Goal: Navigation & Orientation: Find specific page/section

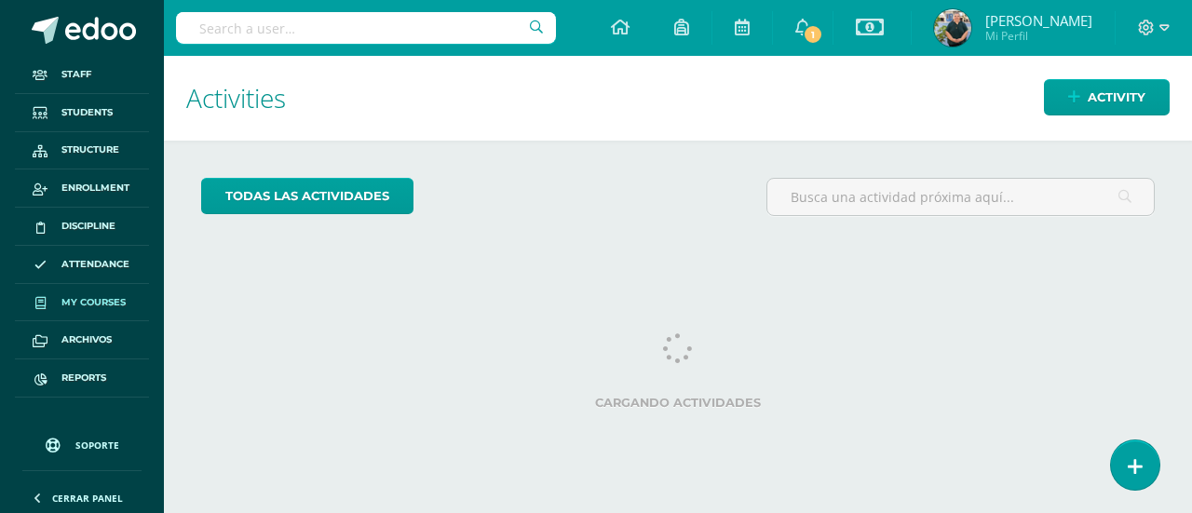
click at [114, 299] on span "My courses" at bounding box center [93, 302] width 64 height 15
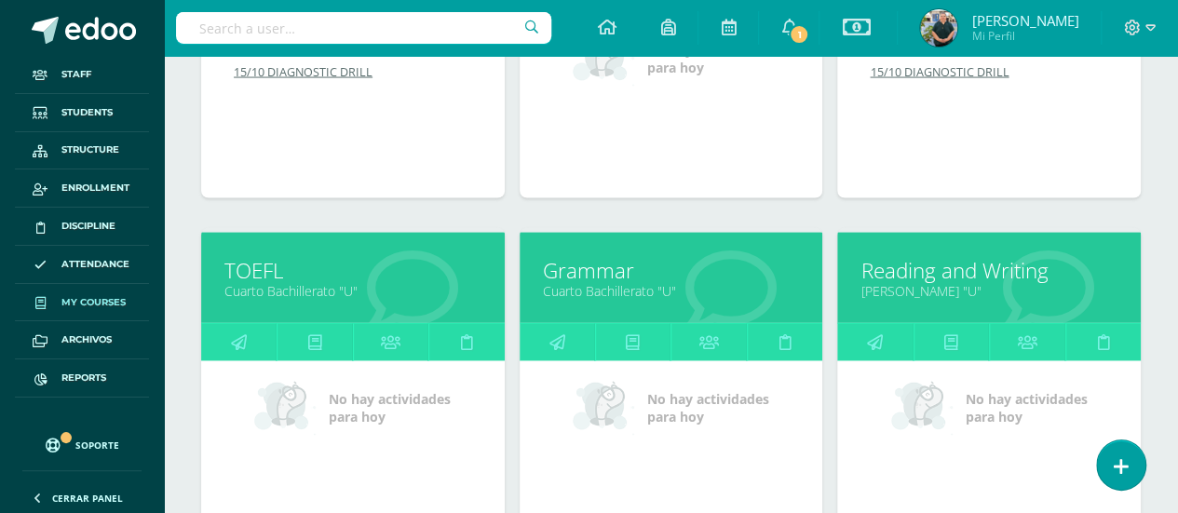
scroll to position [2015, 0]
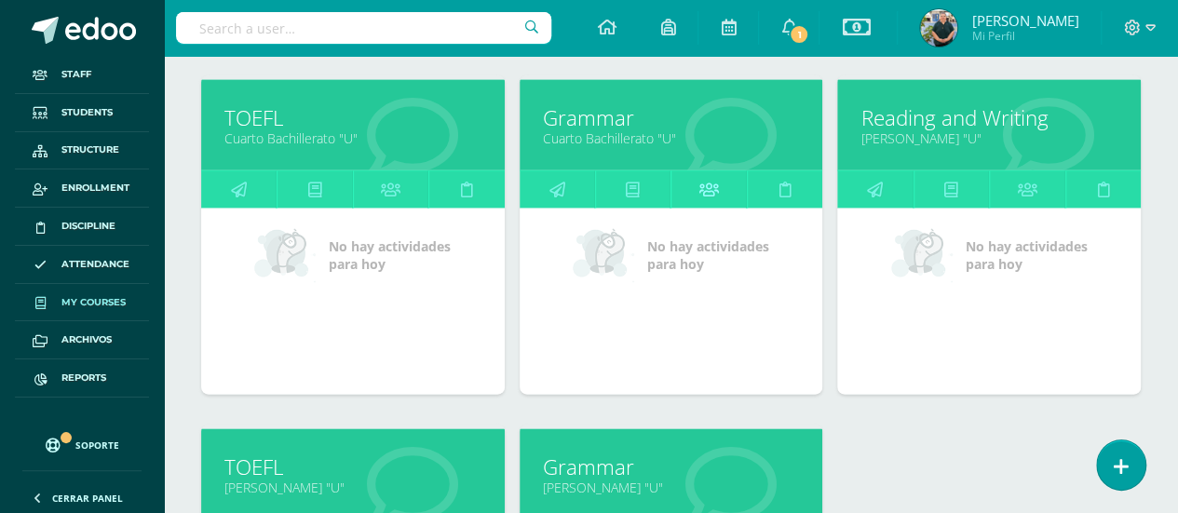
click at [713, 175] on icon at bounding box center [709, 189] width 20 height 36
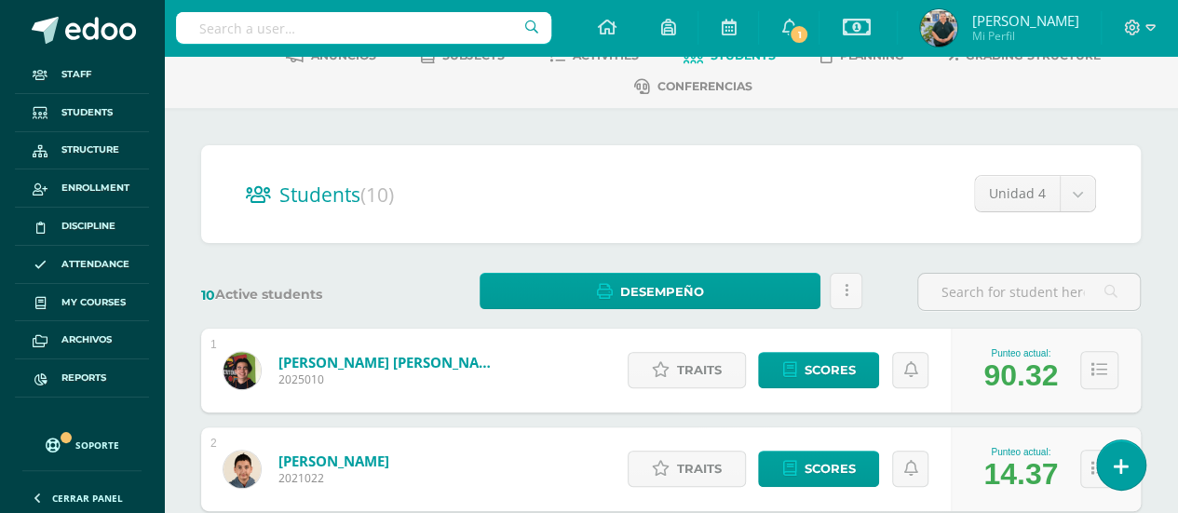
scroll to position [200, 0]
